Goal: Communication & Community: Participate in discussion

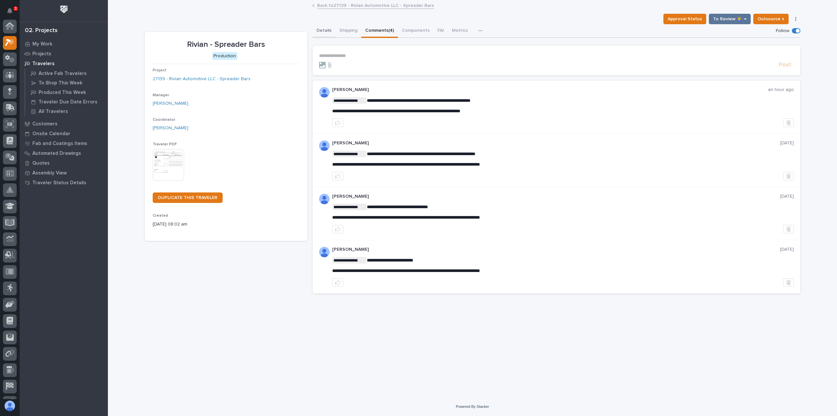
click at [319, 31] on button "Details" at bounding box center [324, 31] width 23 height 14
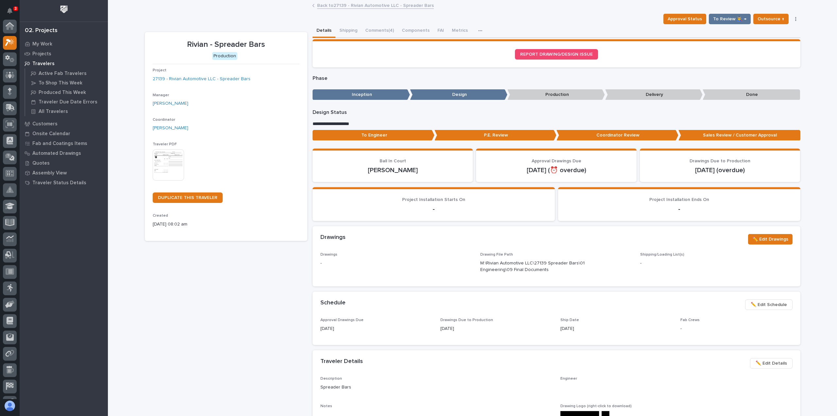
scroll to position [16, 0]
click at [375, 27] on button "Comments (4)" at bounding box center [379, 31] width 37 height 14
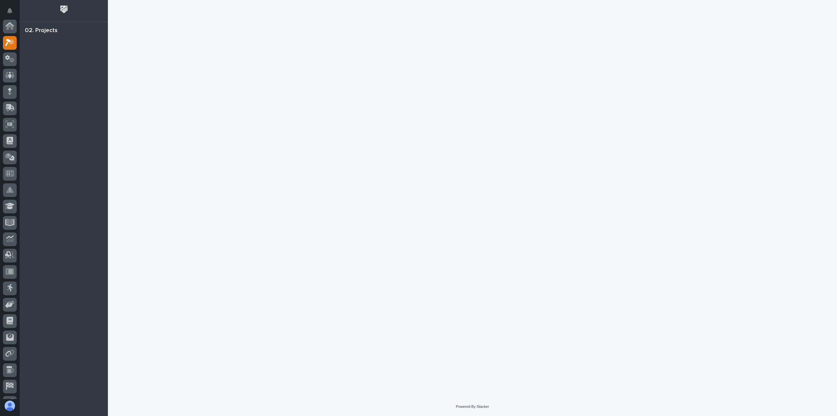
scroll to position [16, 0]
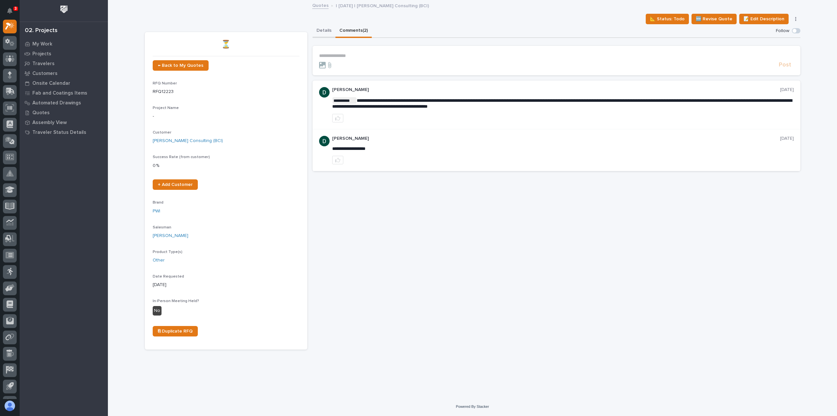
click at [321, 34] on button "Details" at bounding box center [324, 31] width 23 height 14
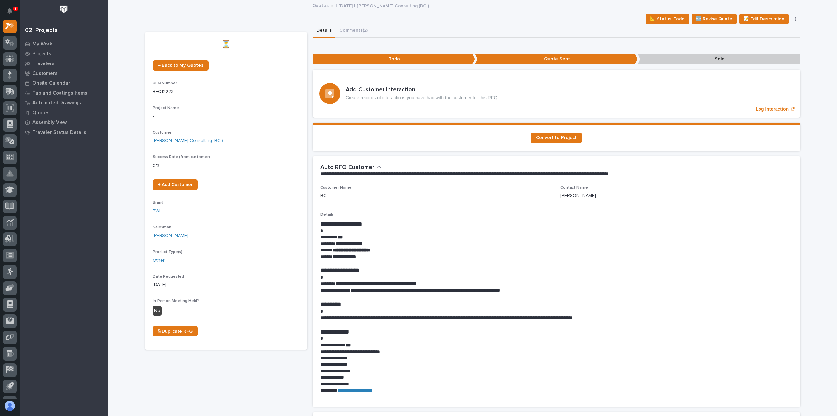
click at [378, 32] on div "Details Comments (2)" at bounding box center [557, 31] width 488 height 14
click at [360, 29] on button "Comments (2)" at bounding box center [354, 31] width 36 height 14
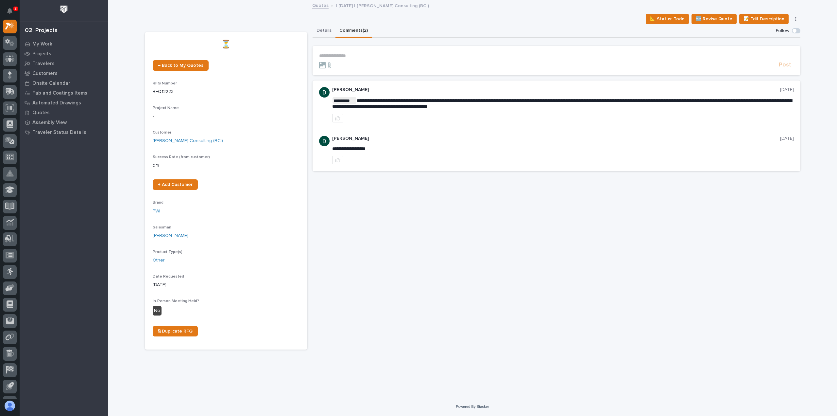
click at [325, 28] on button "Details" at bounding box center [324, 31] width 23 height 14
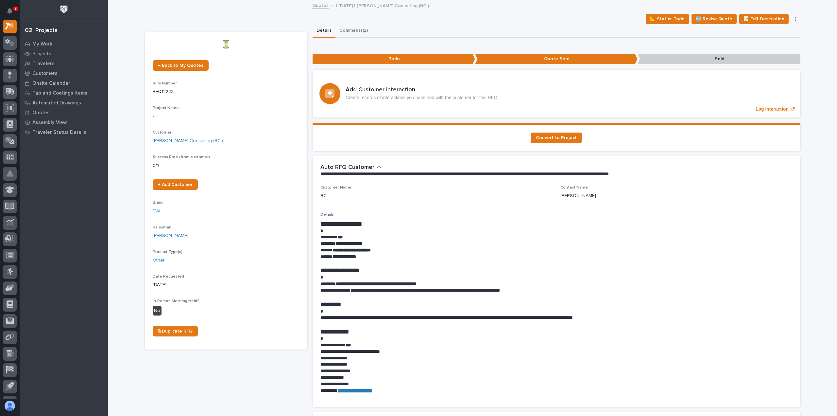
click at [354, 28] on button "Comments (2)" at bounding box center [354, 31] width 36 height 14
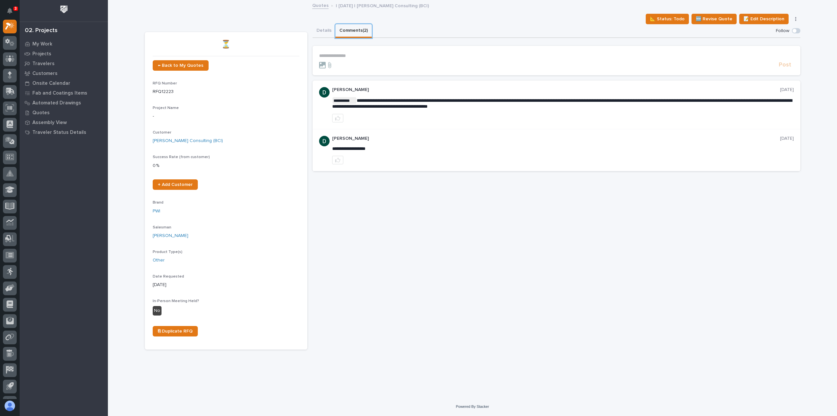
click at [336, 24] on button "Comments (2)" at bounding box center [354, 31] width 36 height 14
click at [189, 140] on link "Bamman Consulting (BCI)" at bounding box center [188, 140] width 70 height 7
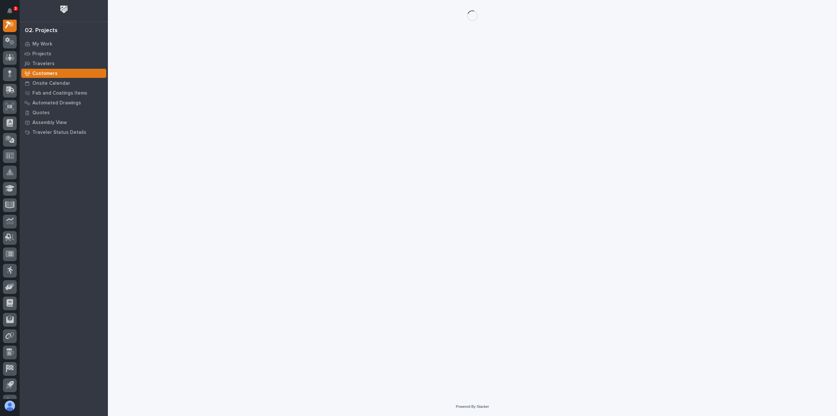
scroll to position [16, 0]
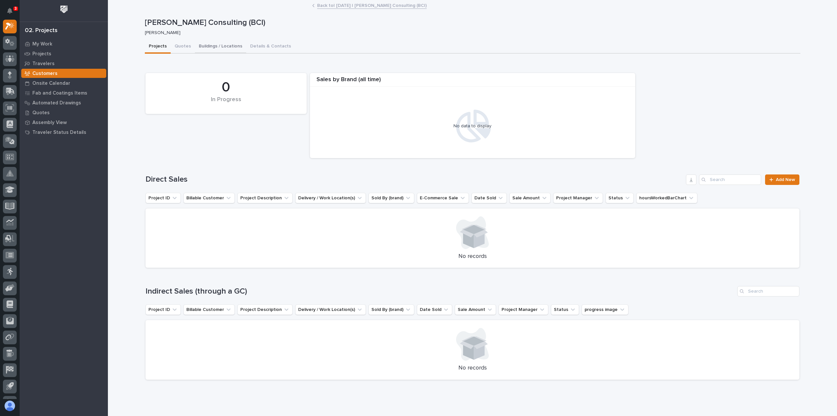
click at [201, 50] on button "Buildings / Locations" at bounding box center [220, 47] width 51 height 14
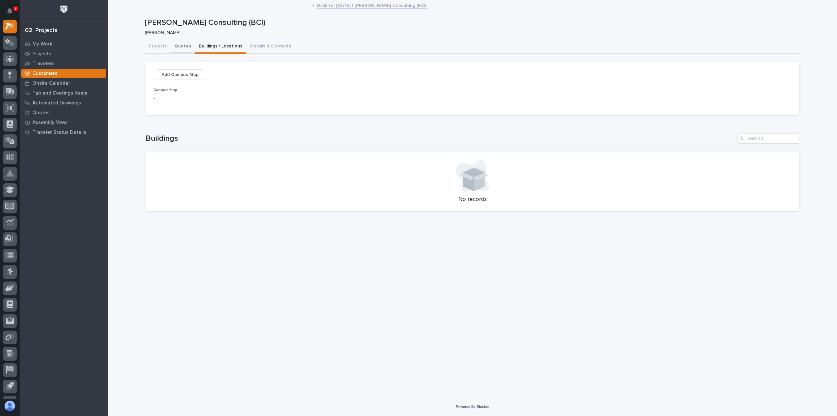
click at [183, 48] on button "Quotes" at bounding box center [183, 47] width 24 height 14
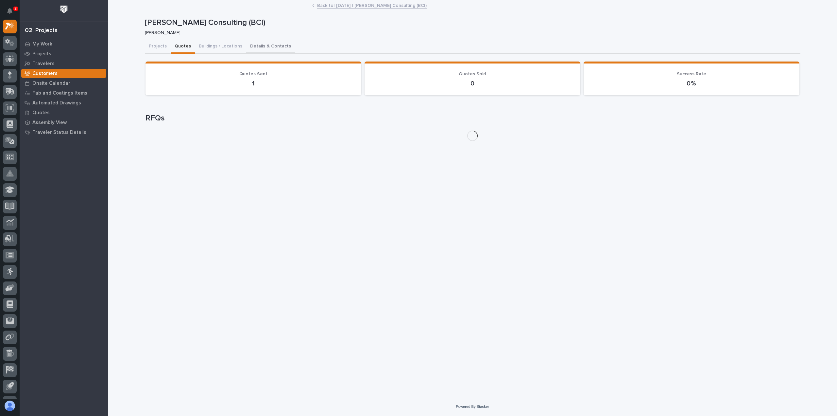
click at [277, 41] on button "Details & Contacts" at bounding box center [270, 47] width 49 height 14
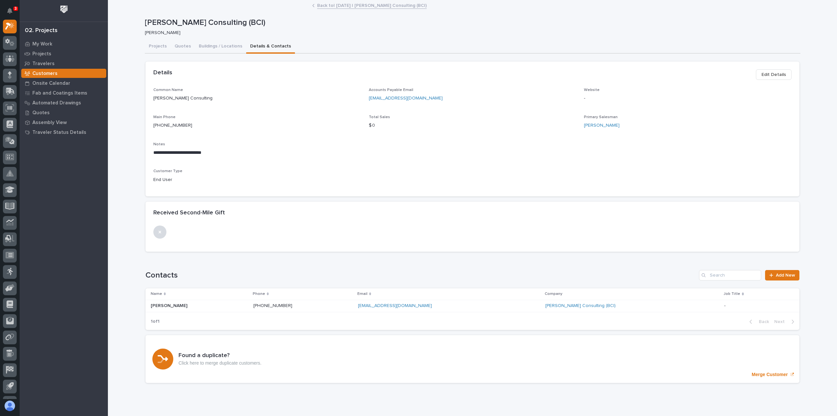
click at [569, 301] on div "Bamman Consulting (BCI)" at bounding box center [633, 305] width 174 height 11
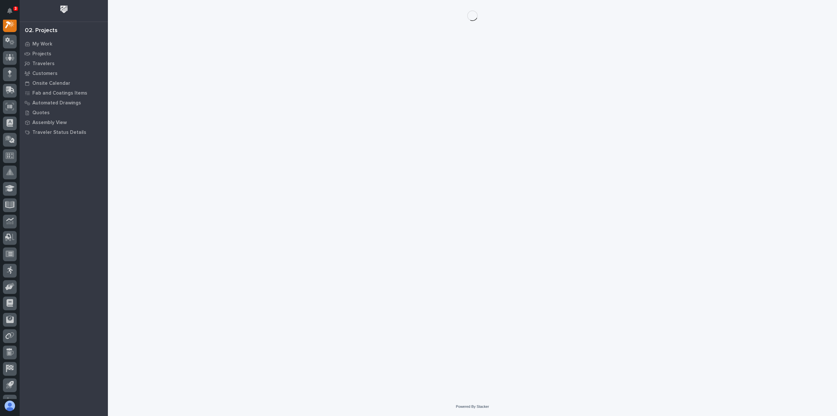
scroll to position [16, 0]
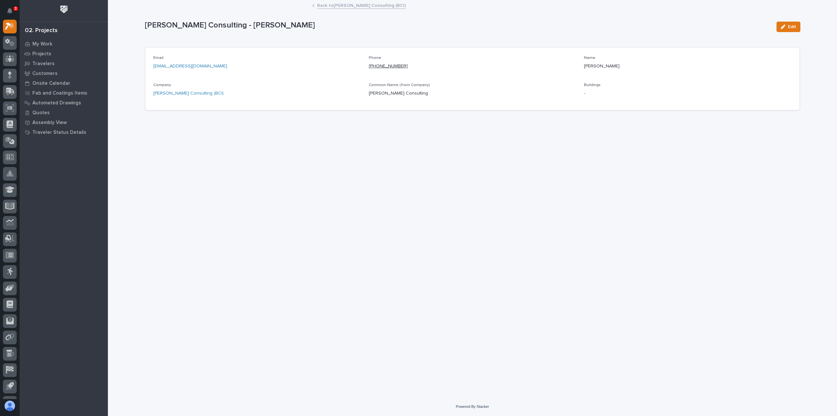
click at [399, 67] on link "(703) 328-8574" at bounding box center [388, 66] width 39 height 5
drag, startPoint x: 423, startPoint y: 68, endPoint x: 366, endPoint y: 67, distance: 56.6
click at [366, 67] on div "Email spatterson@bci-mail.com Phone (703) 328-8574 Name Stuart Patterson Compan…" at bounding box center [472, 79] width 638 height 46
copy link "(703) 328-8574"
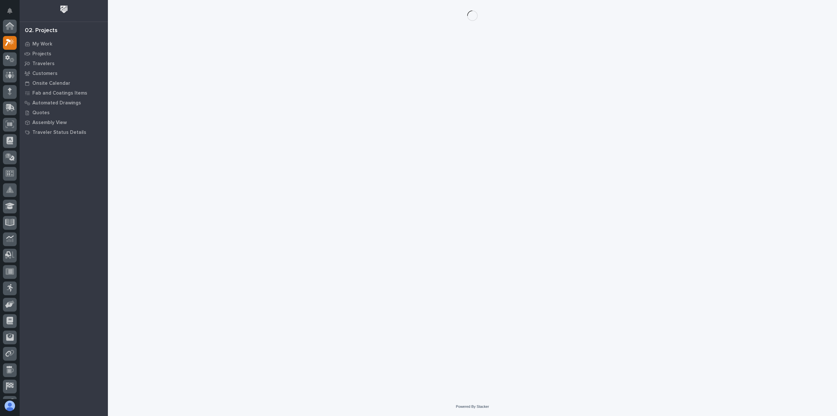
scroll to position [16, 0]
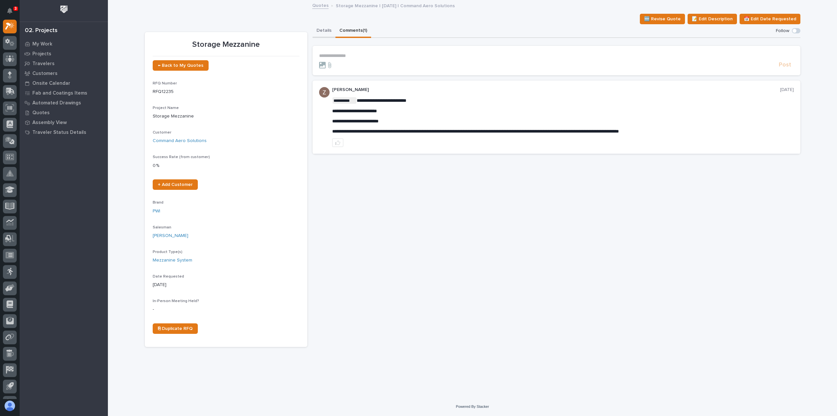
click at [327, 30] on button "Details" at bounding box center [324, 31] width 23 height 14
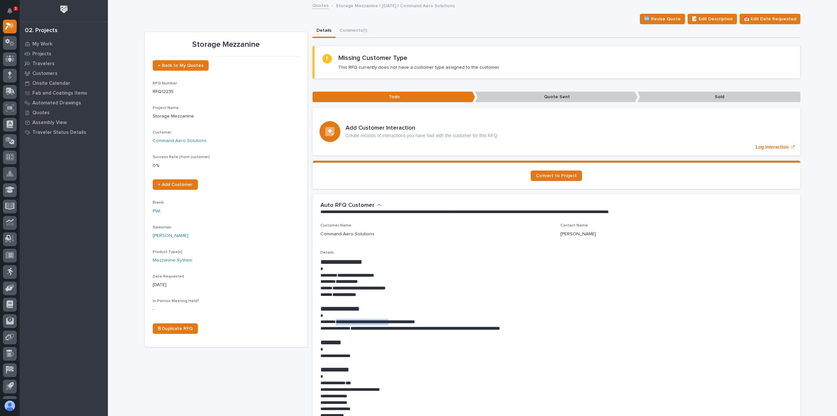
drag, startPoint x: 337, startPoint y: 322, endPoint x: 404, endPoint y: 321, distance: 67.1
click at [404, 321] on strong "**********" at bounding box center [375, 321] width 79 height 5
copy strong "**********"
click at [341, 33] on button "Comments (1)" at bounding box center [354, 31] width 36 height 14
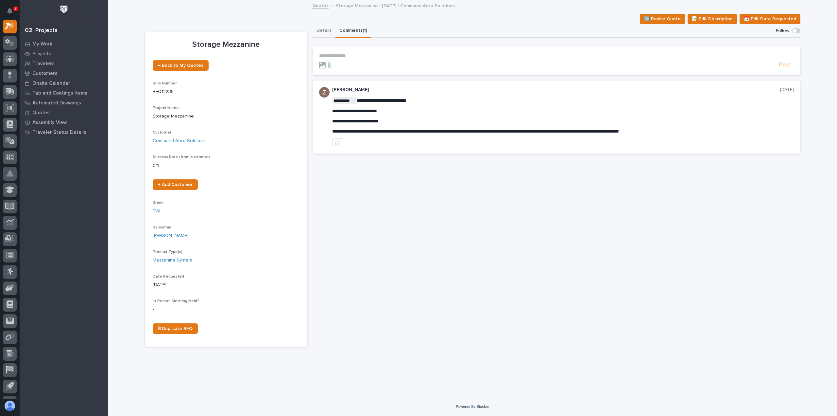
click at [321, 35] on button "Details" at bounding box center [324, 31] width 23 height 14
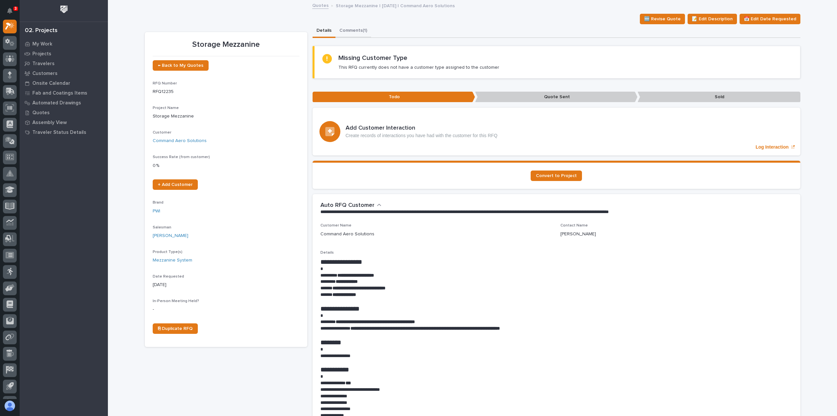
click at [346, 33] on button "Comments (1)" at bounding box center [354, 31] width 36 height 14
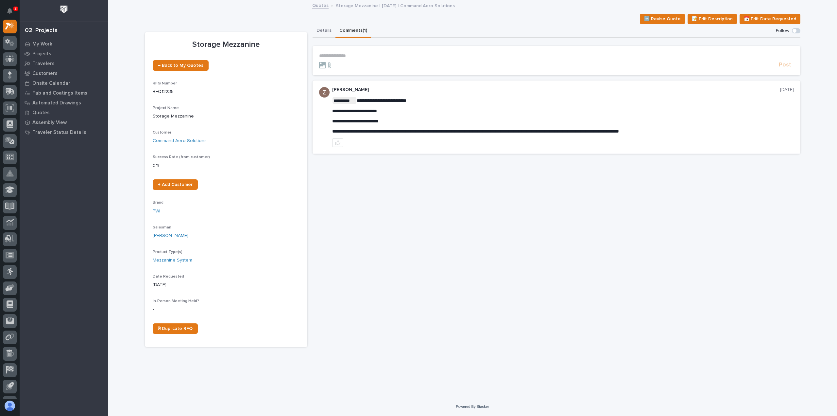
click at [325, 33] on button "Details" at bounding box center [324, 31] width 23 height 14
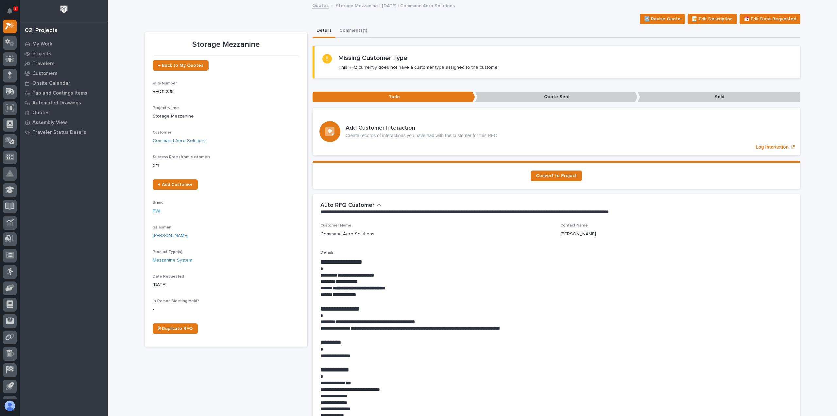
click at [355, 34] on button "Comments (1)" at bounding box center [354, 31] width 36 height 14
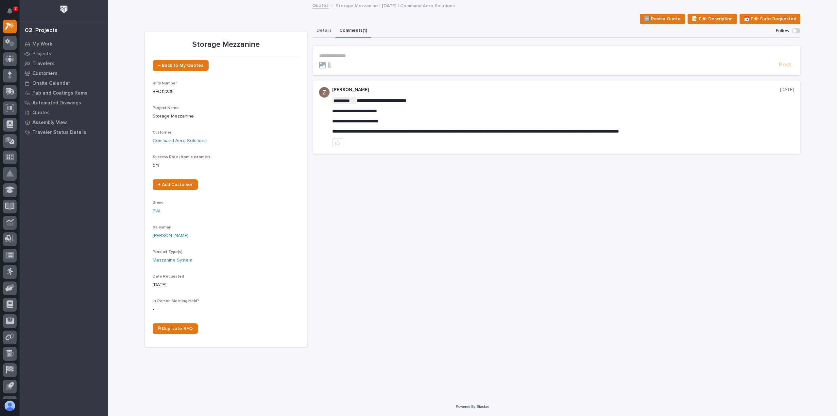
click at [316, 31] on button "Details" at bounding box center [324, 31] width 23 height 14
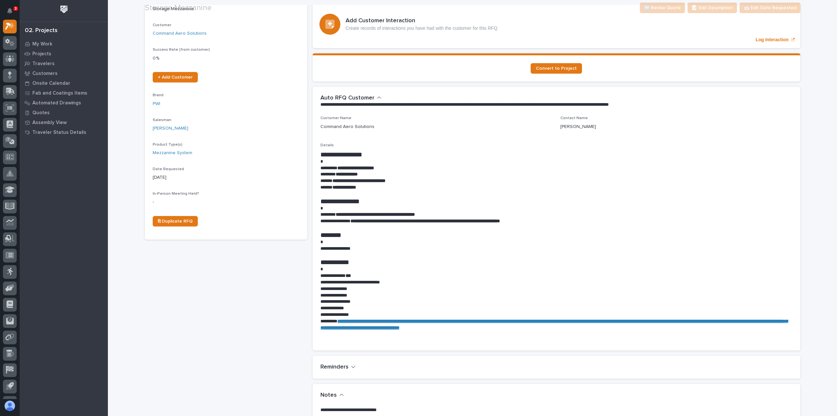
scroll to position [131, 0]
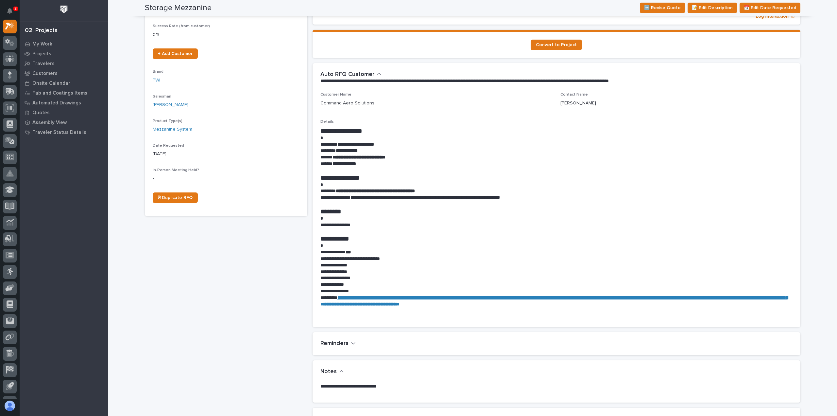
click at [377, 298] on strong "**********" at bounding box center [554, 300] width 467 height 11
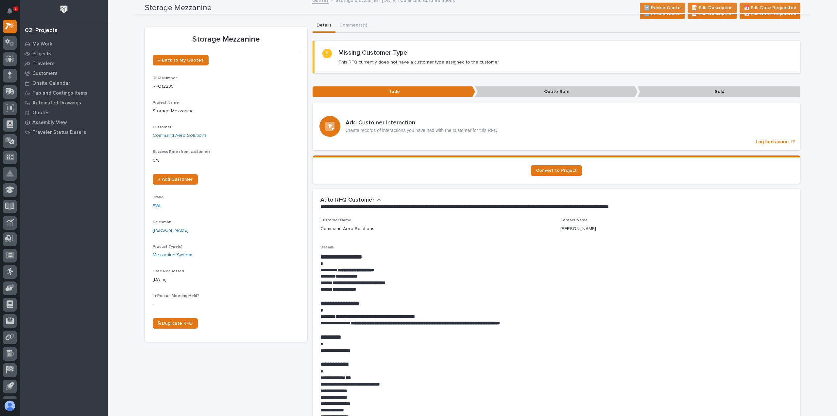
scroll to position [0, 0]
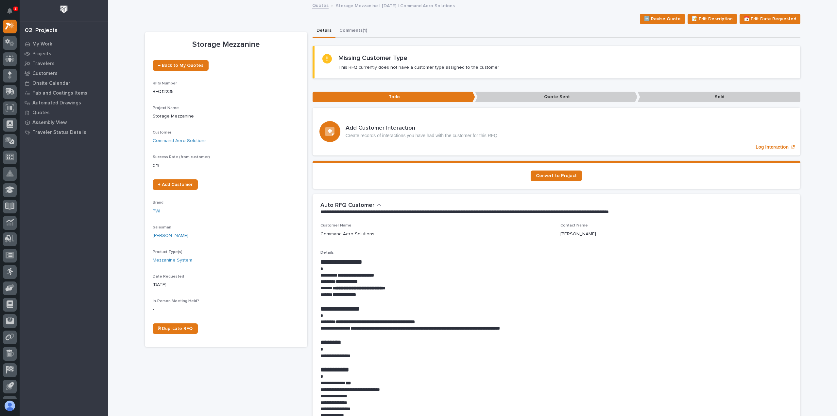
click at [359, 35] on button "Comments (1)" at bounding box center [354, 31] width 36 height 14
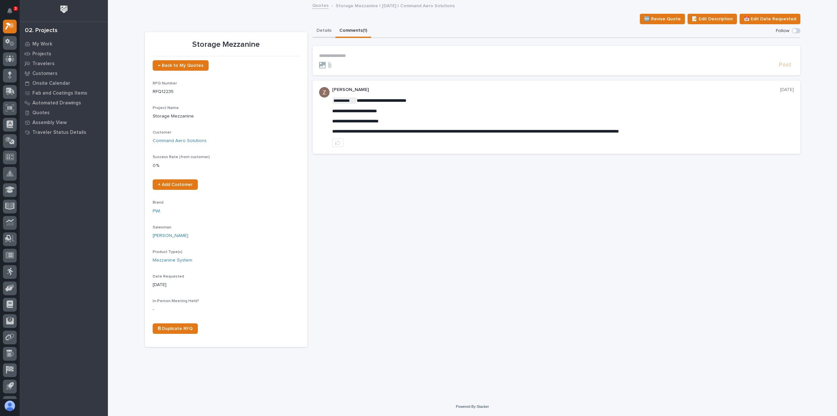
click at [331, 29] on button "Details" at bounding box center [324, 31] width 23 height 14
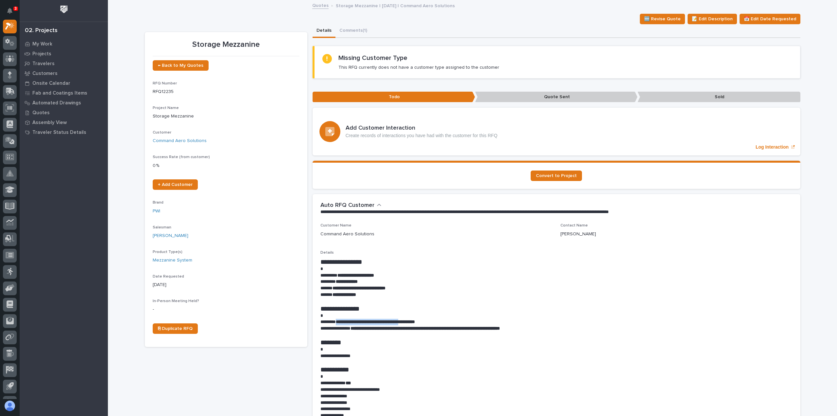
drag, startPoint x: 336, startPoint y: 322, endPoint x: 419, endPoint y: 324, distance: 82.5
click at [419, 324] on p "**********" at bounding box center [557, 322] width 472 height 7
copy strong "**********"
click at [349, 30] on button "Comments (1)" at bounding box center [354, 31] width 36 height 14
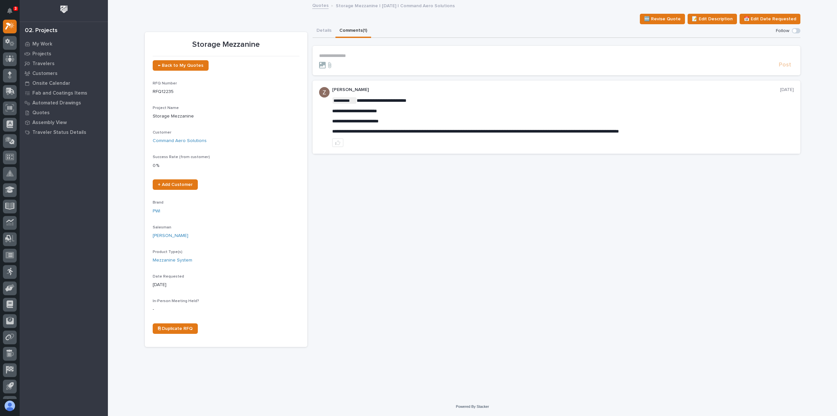
click at [345, 55] on p "**********" at bounding box center [556, 56] width 475 height 6
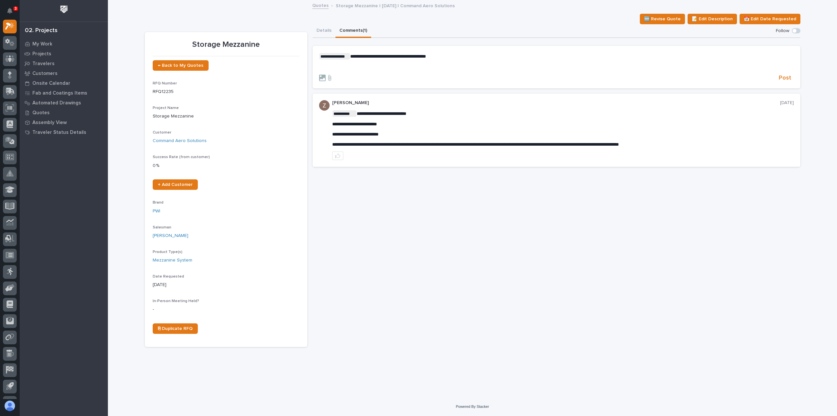
drag, startPoint x: 450, startPoint y: 57, endPoint x: 443, endPoint y: 62, distance: 9.4
click at [450, 57] on p "**********" at bounding box center [556, 56] width 475 height 7
click at [438, 64] on p "﻿" at bounding box center [556, 67] width 475 height 6
click at [478, 69] on p "**********" at bounding box center [556, 67] width 475 height 6
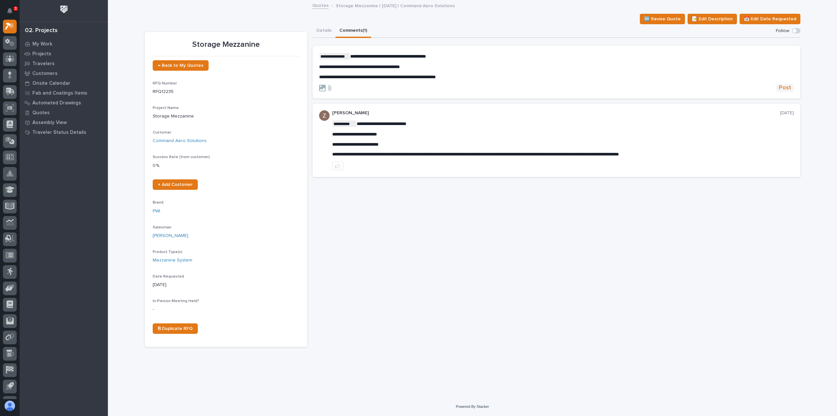
click at [786, 88] on span "Post" at bounding box center [785, 88] width 12 height 8
